Goal: Task Accomplishment & Management: Use online tool/utility

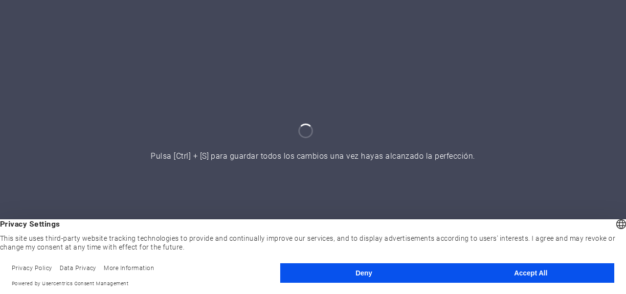
click at [536, 271] on button "Accept All" at bounding box center [531, 274] width 167 height 20
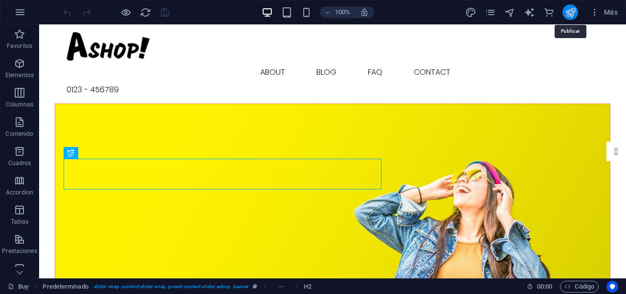
click at [570, 13] on icon "publish" at bounding box center [570, 12] width 11 height 11
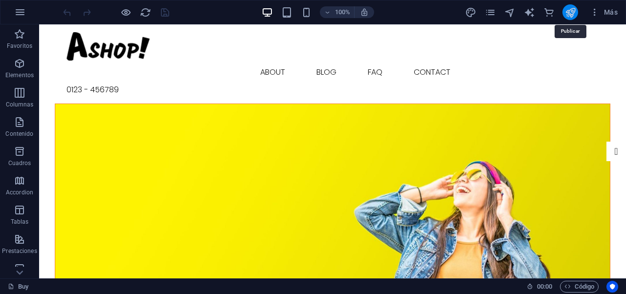
click at [567, 12] on icon "publish" at bounding box center [570, 12] width 11 height 11
click at [568, 12] on icon "publish" at bounding box center [570, 12] width 11 height 11
click at [568, 13] on icon "publish" at bounding box center [570, 12] width 11 height 11
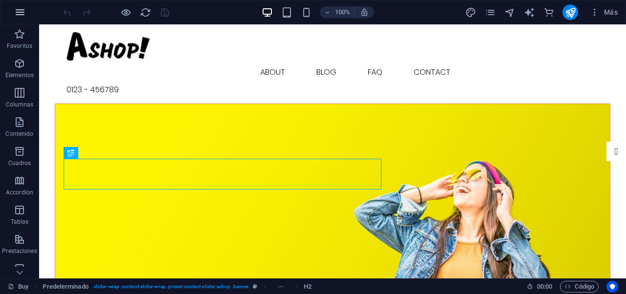
click at [26, 11] on button "button" at bounding box center [19, 11] width 23 height 23
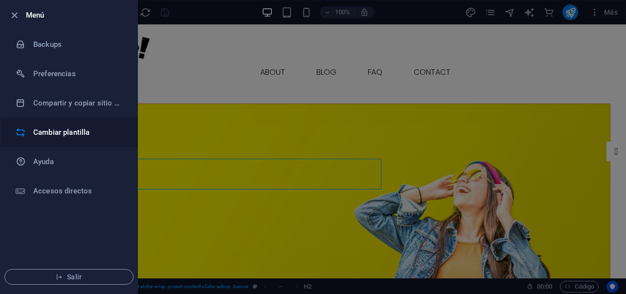
click at [65, 130] on h6 "Cambiar plantilla" at bounding box center [78, 133] width 90 height 12
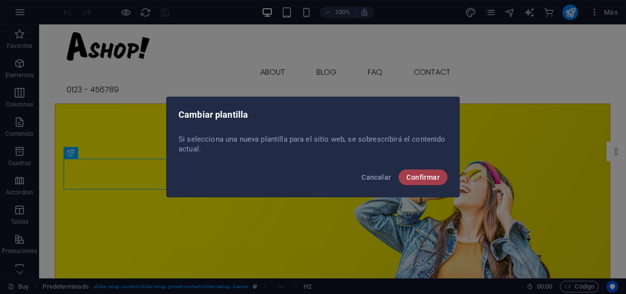
click at [434, 176] on span "Confirmar" at bounding box center [422, 178] width 33 height 8
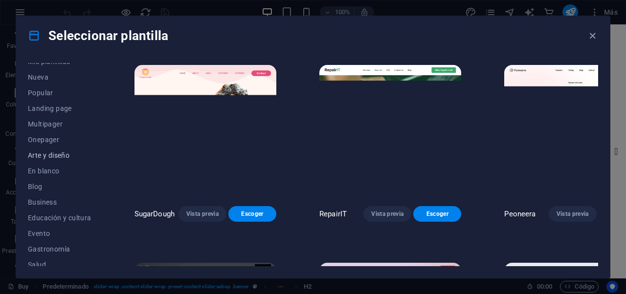
scroll to position [16, 0]
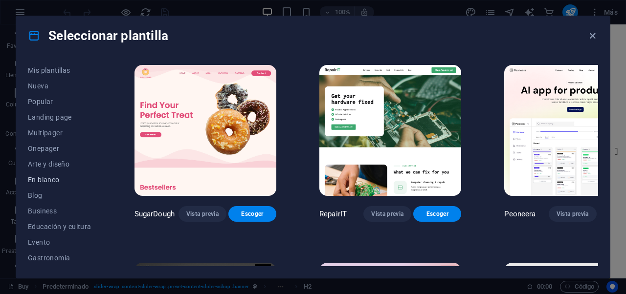
click at [42, 177] on span "En blanco" at bounding box center [60, 180] width 64 height 8
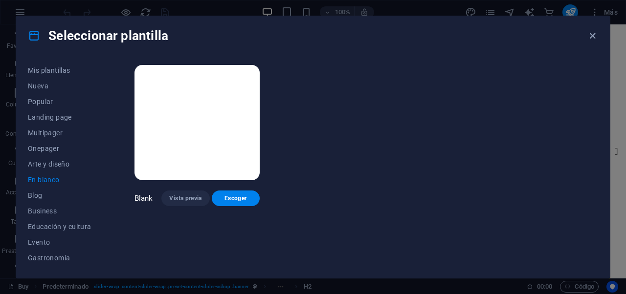
click at [183, 133] on img at bounding box center [197, 122] width 125 height 115
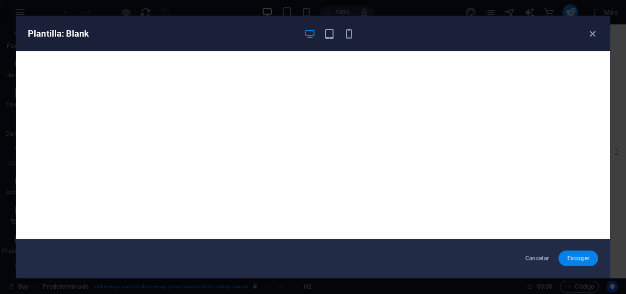
click at [567, 258] on span "Escoger" at bounding box center [578, 259] width 24 height 8
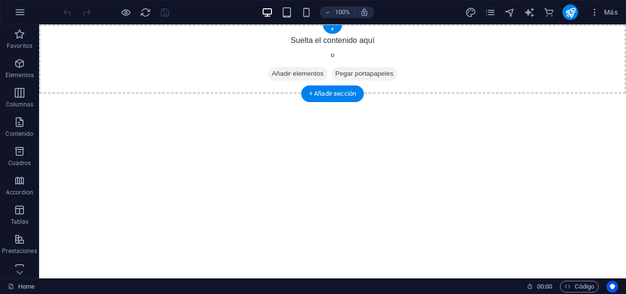
click at [305, 72] on span "Añadir elementos" at bounding box center [298, 74] width 60 height 14
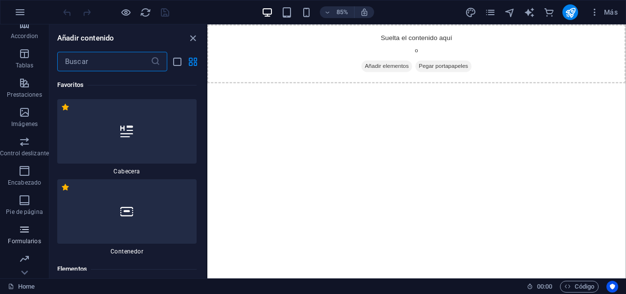
scroll to position [215, 0]
click at [388, 94] on html "Skip to main content Suelta el contenido aquí o Añadir elementos Pegar portapap…" at bounding box center [453, 58] width 493 height 69
click at [199, 42] on div "Añadir contenido" at bounding box center [127, 38] width 157 height 12
click at [188, 40] on icon "close panel" at bounding box center [192, 38] width 11 height 11
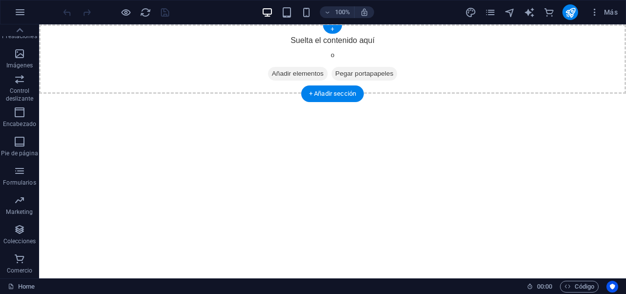
drag, startPoint x: 299, startPoint y: 70, endPoint x: 131, endPoint y: 73, distance: 168.8
click at [299, 70] on span "Añadir elementos" at bounding box center [298, 74] width 60 height 14
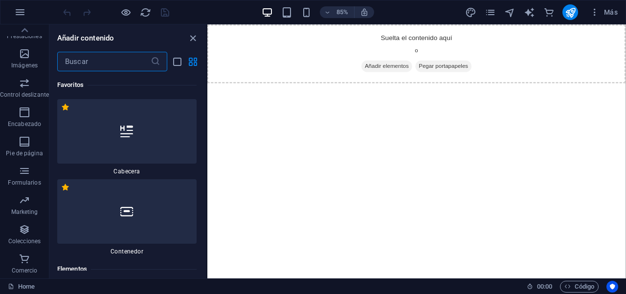
click at [92, 64] on input "text" at bounding box center [103, 62] width 93 height 20
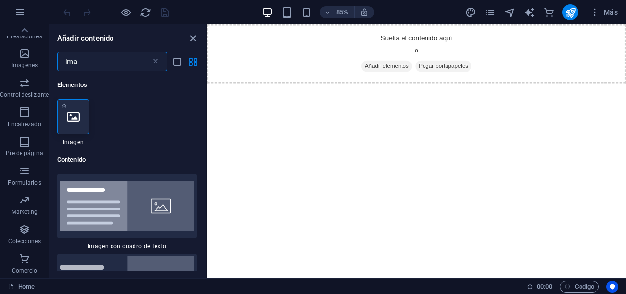
type input "ima"
click at [75, 127] on div at bounding box center [73, 116] width 32 height 35
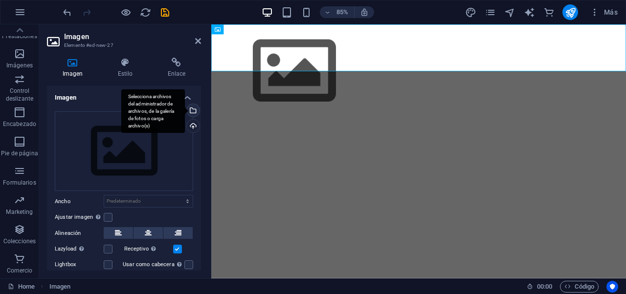
click at [191, 111] on div "Selecciona archivos del administrador de archivos, de la galería de fotos o car…" at bounding box center [192, 111] width 15 height 15
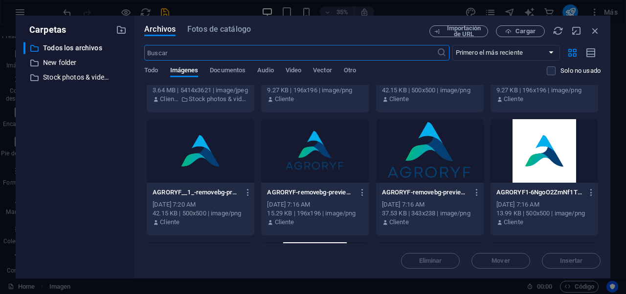
scroll to position [148, 0]
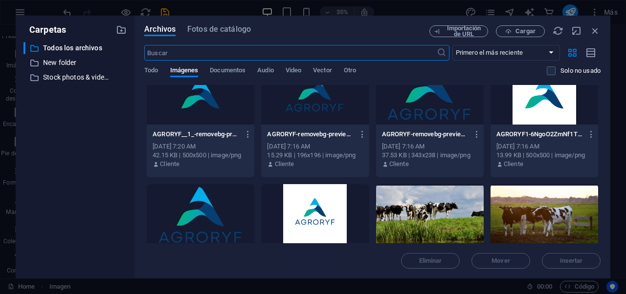
click at [313, 103] on div at bounding box center [315, 93] width 108 height 64
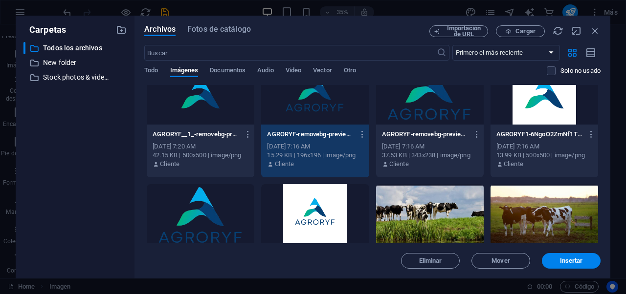
click at [551, 252] on div "Eliminar Mover Insertar" at bounding box center [372, 256] width 456 height 25
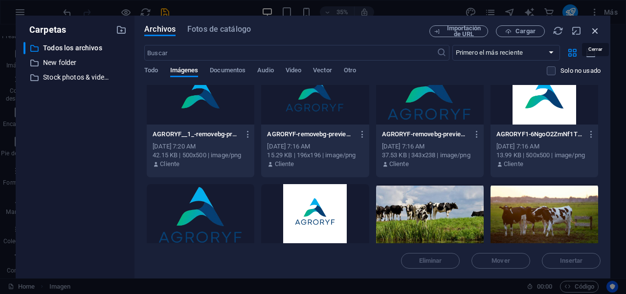
click at [596, 30] on icon "button" at bounding box center [595, 30] width 11 height 11
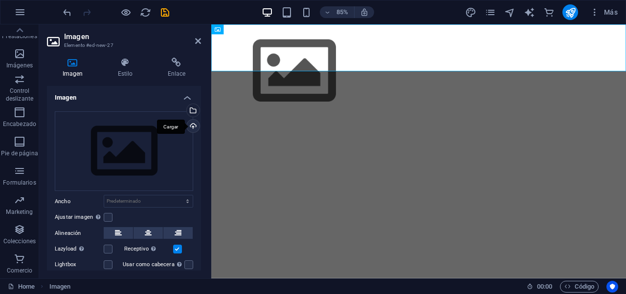
click at [191, 126] on div "Cargar" at bounding box center [192, 127] width 15 height 15
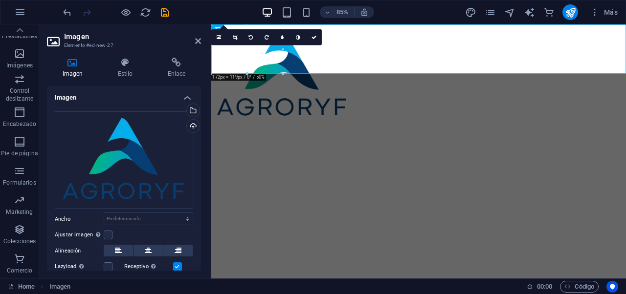
click at [382, 107] on html "Skip to main content" at bounding box center [455, 82] width 488 height 116
click at [313, 35] on icon at bounding box center [314, 37] width 5 height 5
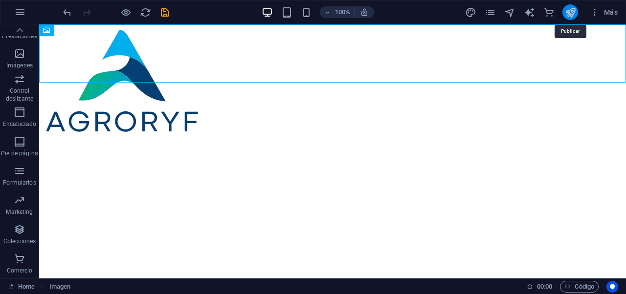
click at [569, 17] on icon "publish" at bounding box center [570, 12] width 11 height 11
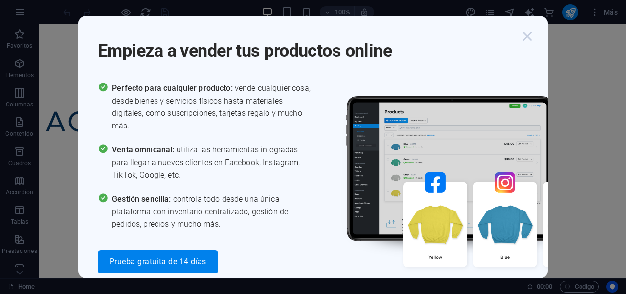
click at [528, 33] on icon "button" at bounding box center [527, 36] width 18 height 18
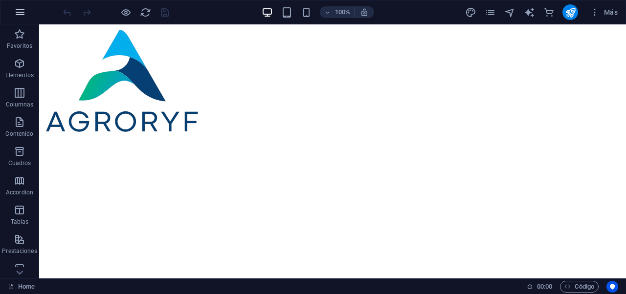
click at [24, 19] on button "button" at bounding box center [19, 11] width 23 height 23
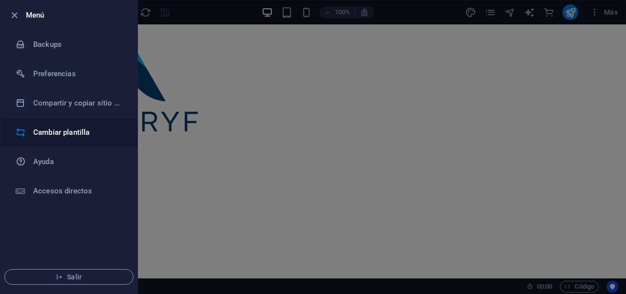
click at [54, 128] on h6 "Cambiar plantilla" at bounding box center [78, 133] width 90 height 12
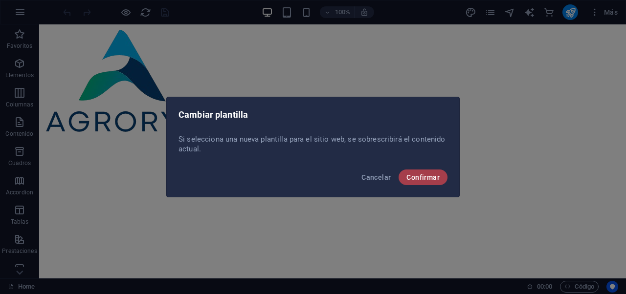
click at [429, 177] on span "Confirmar" at bounding box center [422, 178] width 33 height 8
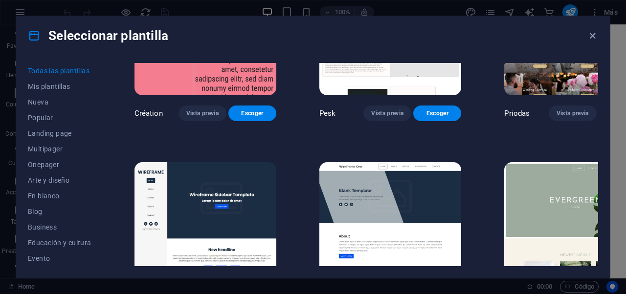
scroll to position [3702, 0]
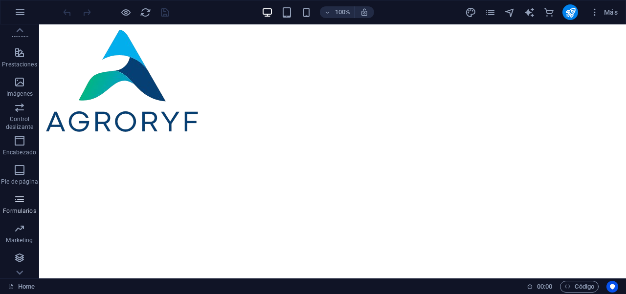
scroll to position [215, 0]
click at [25, 18] on icon "button" at bounding box center [20, 12] width 12 height 12
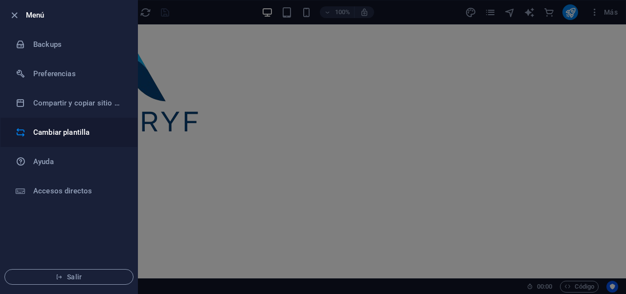
click at [51, 125] on li "Cambiar plantilla" at bounding box center [68, 132] width 137 height 29
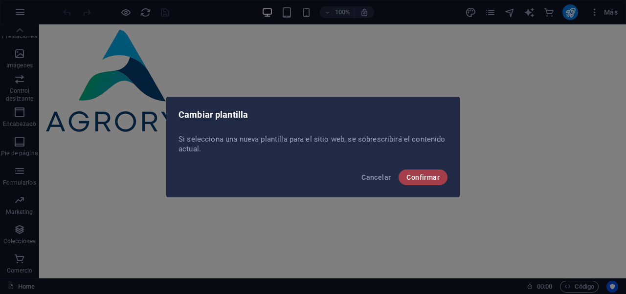
click at [420, 173] on button "Confirmar" at bounding box center [423, 178] width 49 height 16
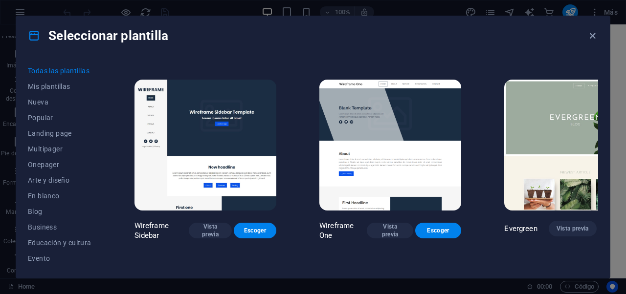
scroll to position [3706, 0]
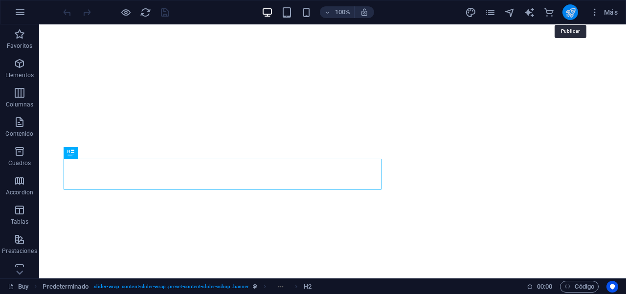
click at [570, 17] on icon "publish" at bounding box center [570, 12] width 11 height 11
click at [568, 18] on button "publish" at bounding box center [571, 12] width 16 height 16
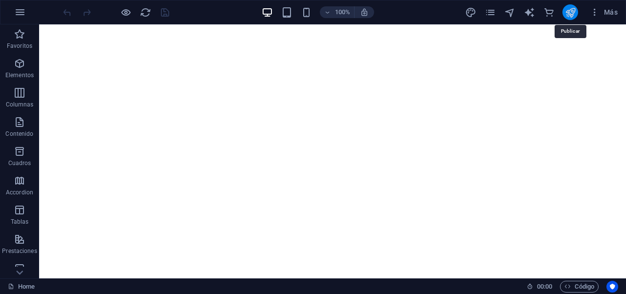
click at [569, 14] on icon "publish" at bounding box center [570, 12] width 11 height 11
click at [569, 16] on icon "publish" at bounding box center [570, 12] width 11 height 11
click at [575, 15] on icon "publish" at bounding box center [570, 12] width 11 height 11
click at [571, 16] on icon "publish" at bounding box center [570, 12] width 11 height 11
